Goal: Find specific page/section: Find specific page/section

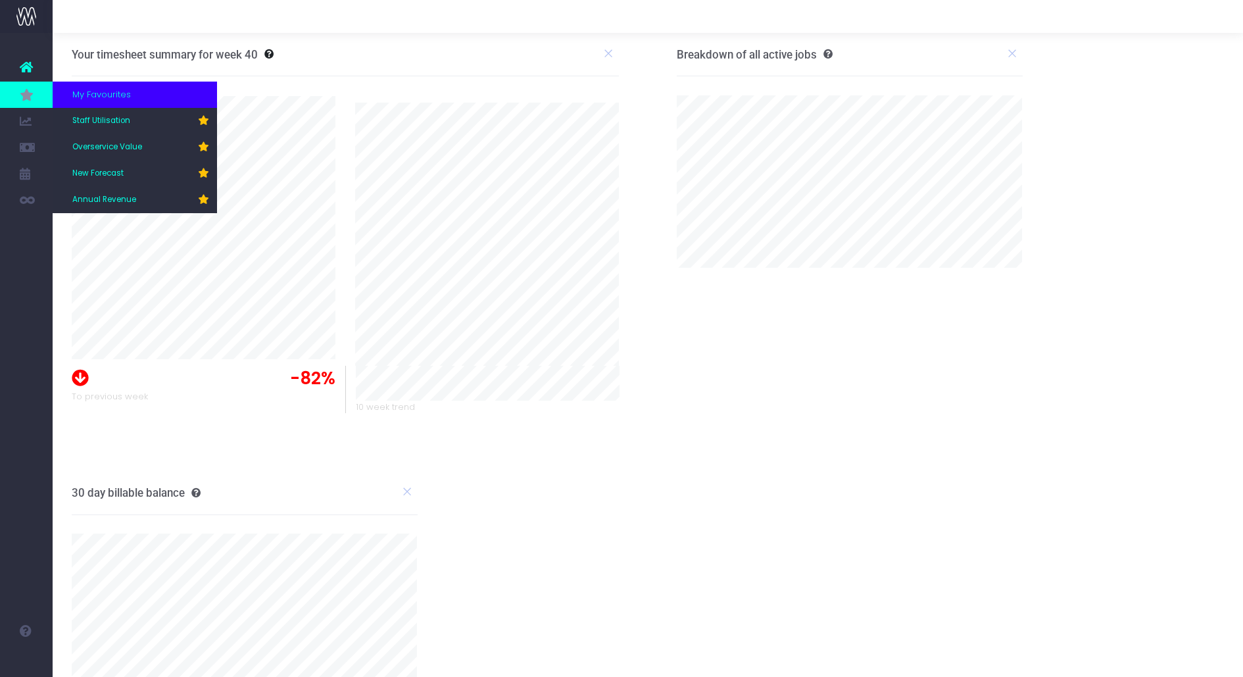
click at [28, 94] on icon at bounding box center [26, 94] width 13 height 14
click at [126, 197] on span "Annual Revenue" at bounding box center [104, 200] width 64 height 12
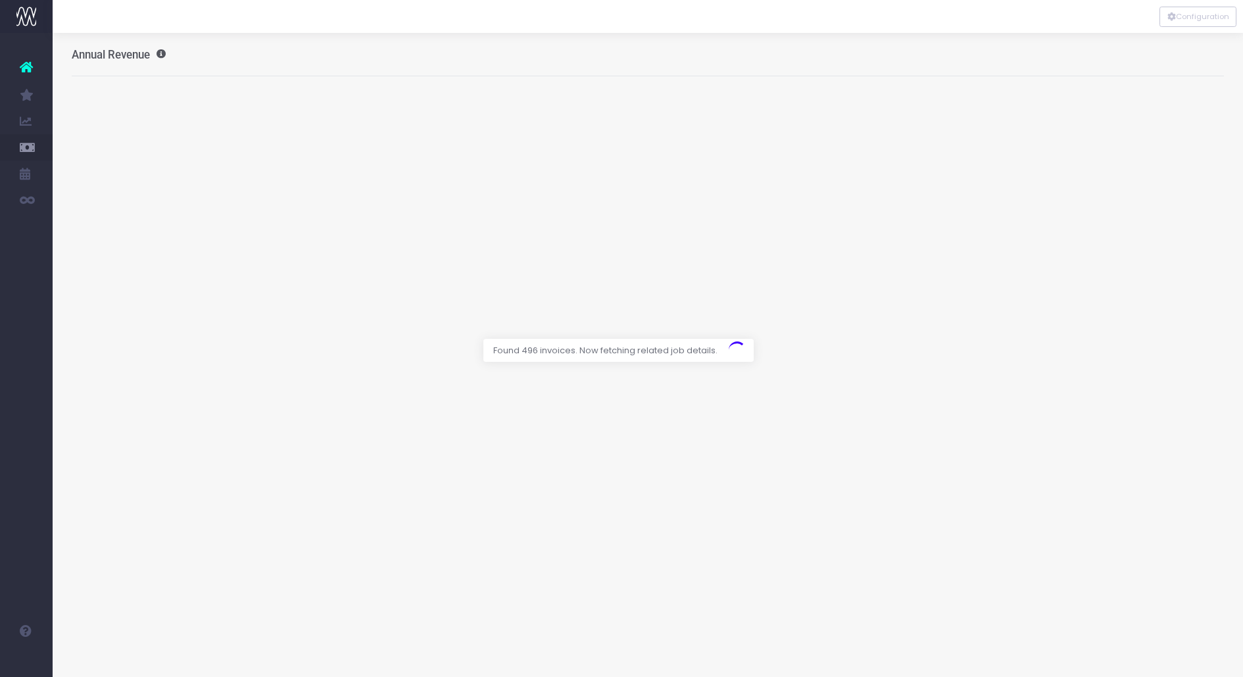
click at [274, 23] on div at bounding box center [648, 16] width 1191 height 33
